Goal: Information Seeking & Learning: Learn about a topic

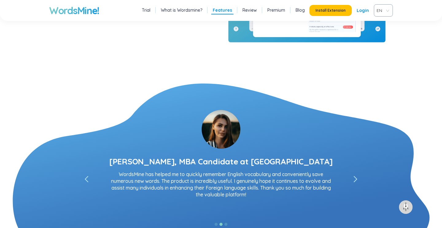
scroll to position [1040, 0]
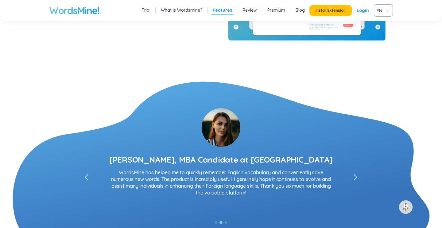
drag, startPoint x: 116, startPoint y: 159, endPoint x: 155, endPoint y: 161, distance: 38.7
click at [155, 161] on div "[PERSON_NAME], Relationship Manager at HSBC I absolutely love it! I never imagi…" at bounding box center [221, 156] width 344 height 116
drag, startPoint x: 163, startPoint y: 160, endPoint x: 123, endPoint y: 159, distance: 39.6
click at [123, 159] on div "[PERSON_NAME], Relationship Manager at HSBC I absolutely love it! I never imagi…" at bounding box center [221, 156] width 344 height 116
drag, startPoint x: 117, startPoint y: 159, endPoint x: 165, endPoint y: 161, distance: 48.3
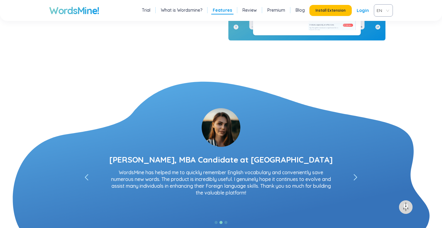
click at [160, 159] on div "[PERSON_NAME], Relationship Manager at HSBC I absolutely love it! I never imagi…" at bounding box center [221, 156] width 344 height 116
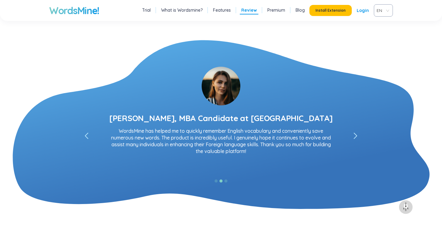
scroll to position [1081, 0]
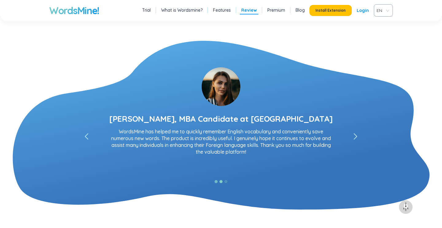
click at [216, 183] on button "1" at bounding box center [216, 181] width 3 height 3
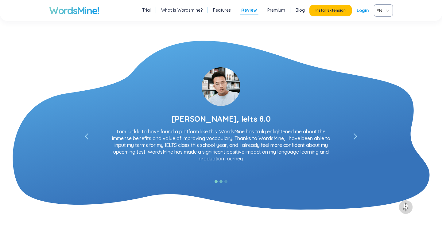
click at [220, 183] on button "2" at bounding box center [221, 181] width 3 height 3
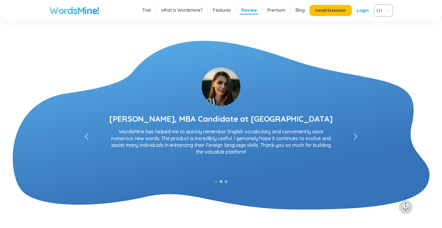
click at [227, 182] on button "3" at bounding box center [226, 181] width 3 height 3
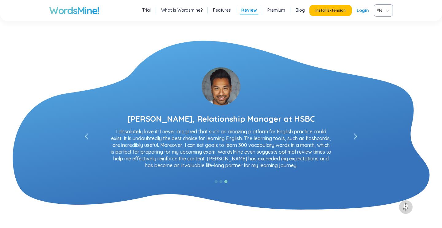
click at [195, 149] on p "I absolutely love it! I never imagined that such an amazing platform for Englis…" at bounding box center [221, 148] width 227 height 41
click at [220, 180] on button "2" at bounding box center [221, 181] width 3 height 3
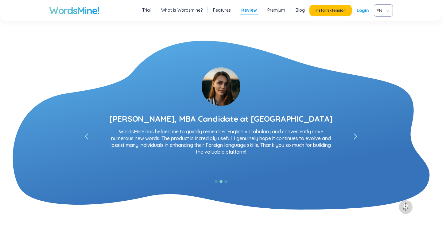
click at [124, 118] on div "[PERSON_NAME], Relationship Manager at HSBC I absolutely love it! I never imagi…" at bounding box center [221, 115] width 344 height 116
drag, startPoint x: 165, startPoint y: 120, endPoint x: 122, endPoint y: 117, distance: 43.1
click at [122, 117] on div "[PERSON_NAME], Relationship Manager at HSBC I absolutely love it! I never imagi…" at bounding box center [221, 115] width 344 height 116
click at [115, 119] on div "[PERSON_NAME], Relationship Manager at HSBC I absolutely love it! I never imagi…" at bounding box center [221, 115] width 344 height 116
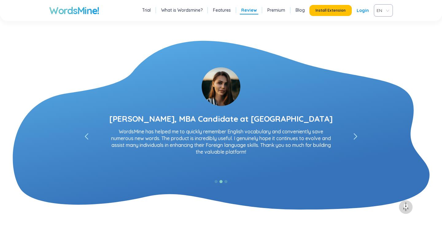
drag, startPoint x: 115, startPoint y: 119, endPoint x: 171, endPoint y: 128, distance: 57.5
click at [171, 128] on div "[PERSON_NAME], Relationship Manager at HSBC I absolutely love it! I never imagi…" at bounding box center [221, 115] width 344 height 116
drag, startPoint x: 269, startPoint y: 141, endPoint x: 124, endPoint y: 115, distance: 147.7
click at [124, 115] on div "[PERSON_NAME], Relationship Manager at HSBC I absolutely love it! I never imagi…" at bounding box center [221, 115] width 344 height 116
drag, startPoint x: 116, startPoint y: 119, endPoint x: 192, endPoint y: 14, distance: 129.7
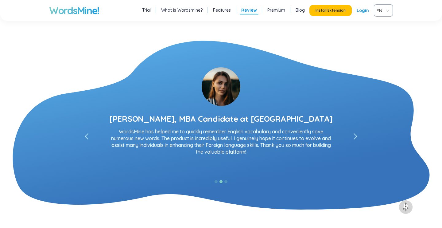
click at [193, 10] on link "What is Wordsmine?" at bounding box center [181, 10] width 41 height 6
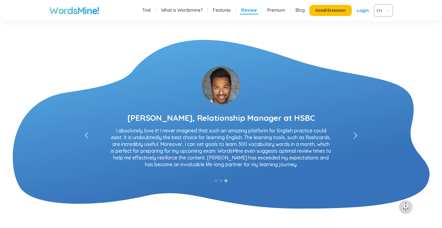
scroll to position [1082, 0]
